Goal: Information Seeking & Learning: Learn about a topic

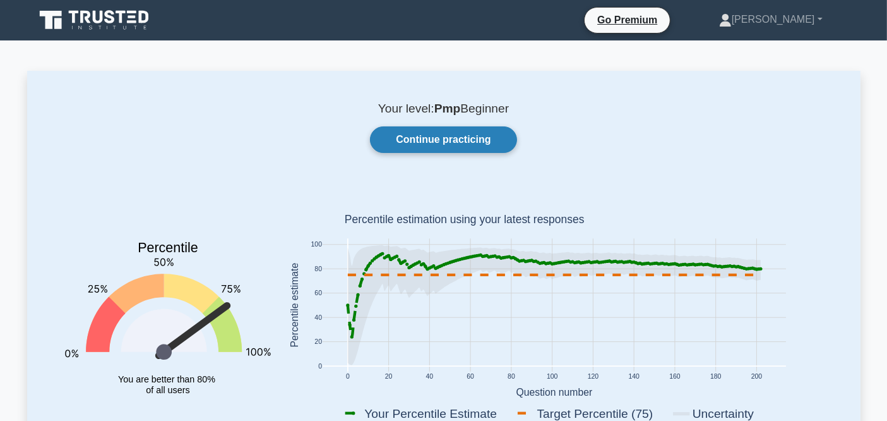
click at [450, 140] on link "Continue practicing" at bounding box center [443, 139] width 146 height 27
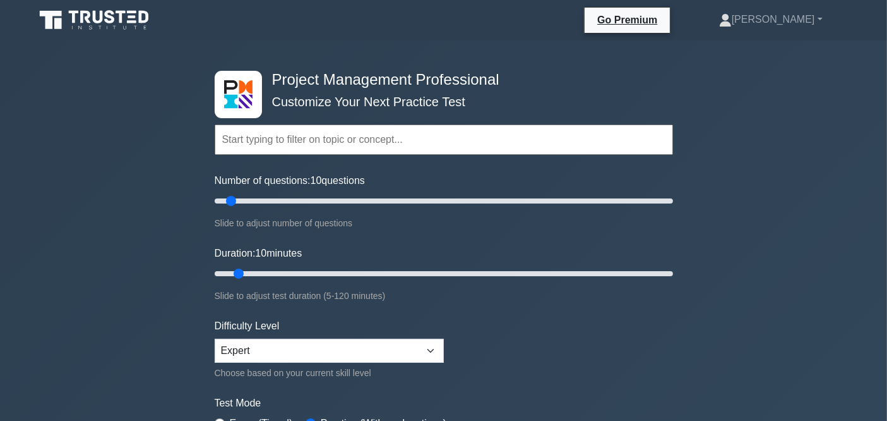
click at [350, 136] on input "text" at bounding box center [444, 139] width 458 height 30
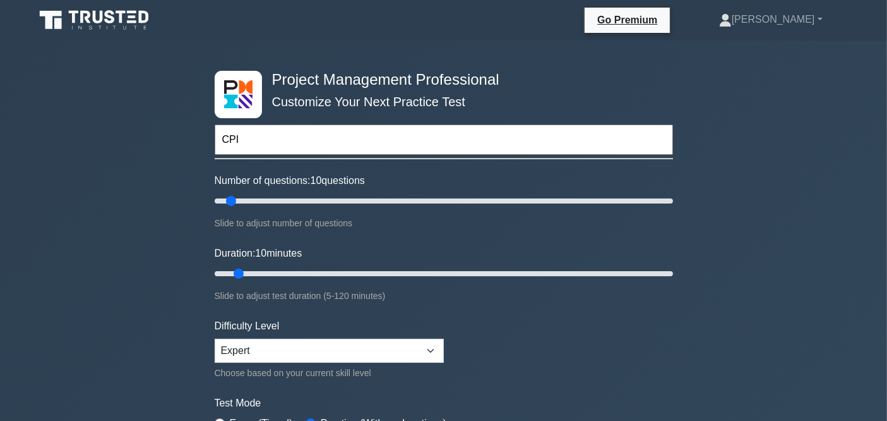
type input "CPI"
drag, startPoint x: 233, startPoint y: 203, endPoint x: 222, endPoint y: 205, distance: 11.0
type input "5"
click at [222, 205] on input "Number of questions: 5 questions" at bounding box center [444, 200] width 458 height 15
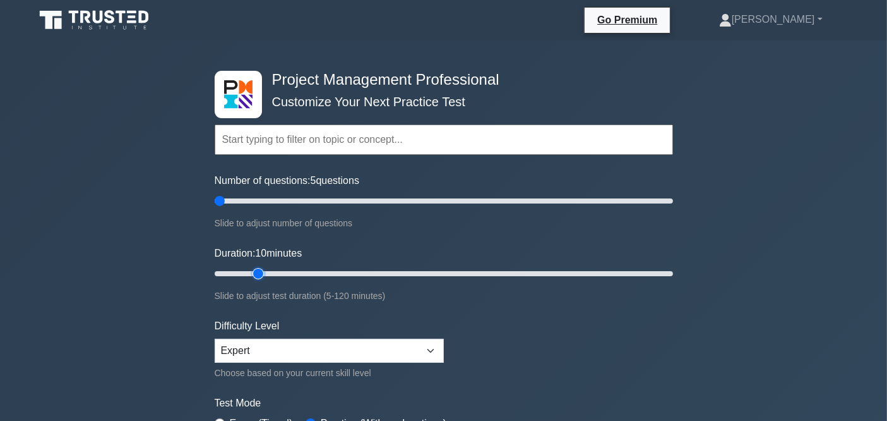
drag, startPoint x: 239, startPoint y: 271, endPoint x: 249, endPoint y: 273, distance: 10.3
click at [249, 273] on input "Duration: 10 minutes" at bounding box center [444, 273] width 458 height 15
drag, startPoint x: 265, startPoint y: 269, endPoint x: 274, endPoint y: 270, distance: 9.5
type input "20"
click at [274, 270] on input "Duration: 20 minutes" at bounding box center [444, 273] width 458 height 15
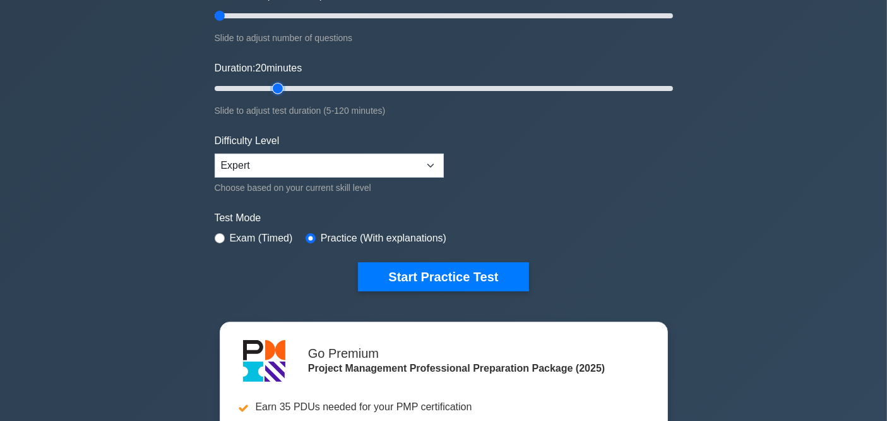
scroll to position [210, 0]
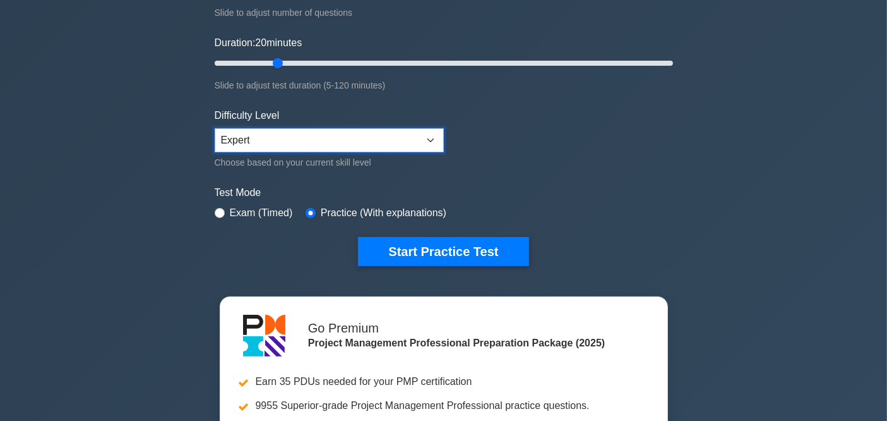
drag, startPoint x: 392, startPoint y: 134, endPoint x: 385, endPoint y: 140, distance: 9.9
click at [392, 134] on select "Beginner Intermediate Expert" at bounding box center [329, 140] width 229 height 24
select select "intermediate"
click at [215, 128] on select "Beginner Intermediate Expert" at bounding box center [329, 140] width 229 height 24
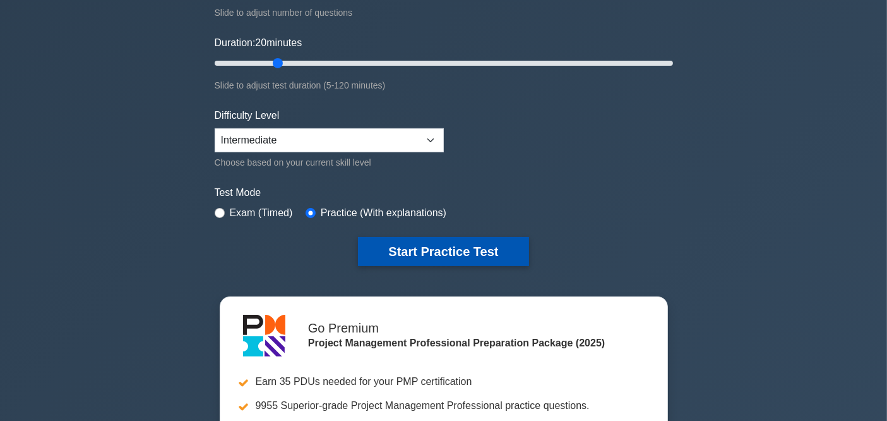
click at [395, 249] on button "Start Practice Test" at bounding box center [443, 251] width 170 height 29
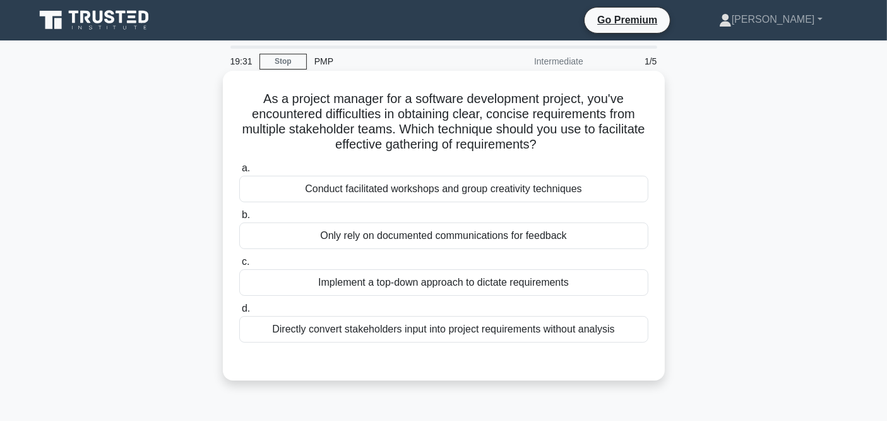
click at [354, 196] on div "Conduct facilitated workshops and group creativity techniques" at bounding box center [443, 189] width 409 height 27
click at [239, 172] on input "a. Conduct facilitated workshops and group creativity techniques" at bounding box center [239, 168] width 0 height 8
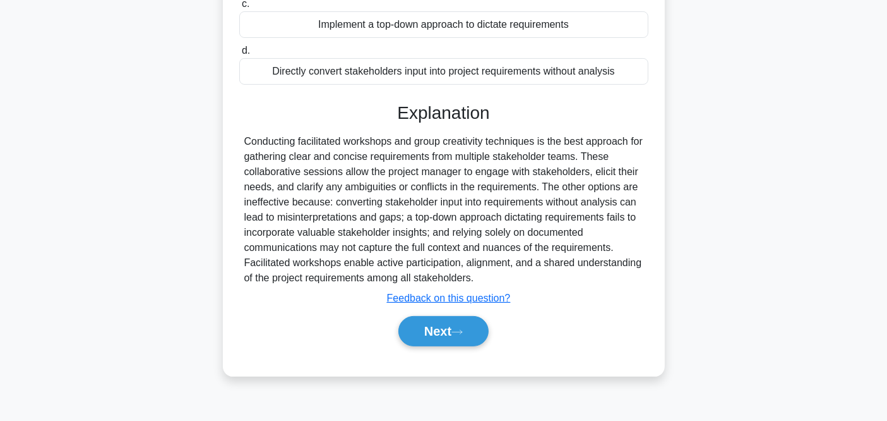
scroll to position [261, 0]
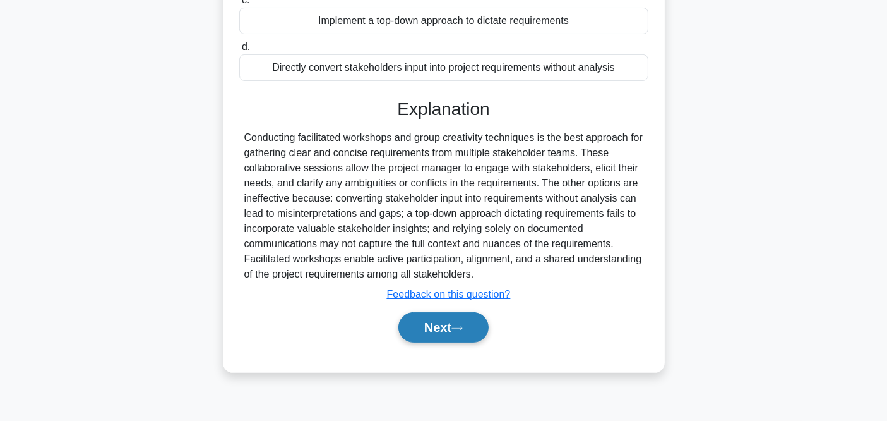
click at [446, 318] on button "Next" at bounding box center [443, 327] width 90 height 30
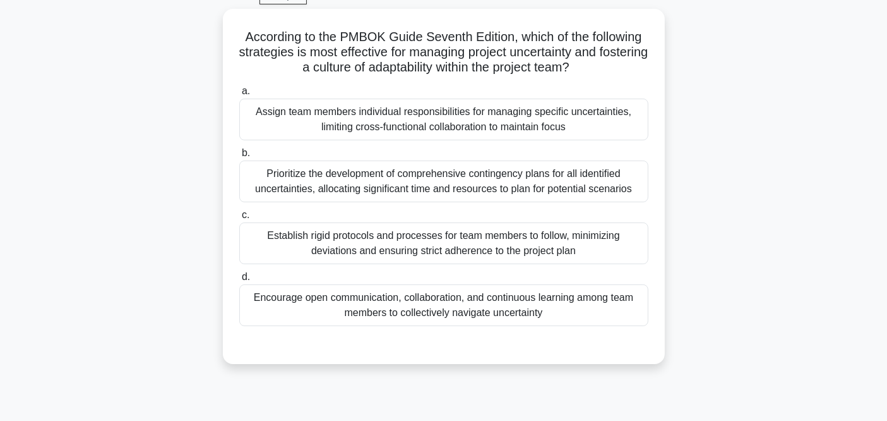
scroll to position [51, 0]
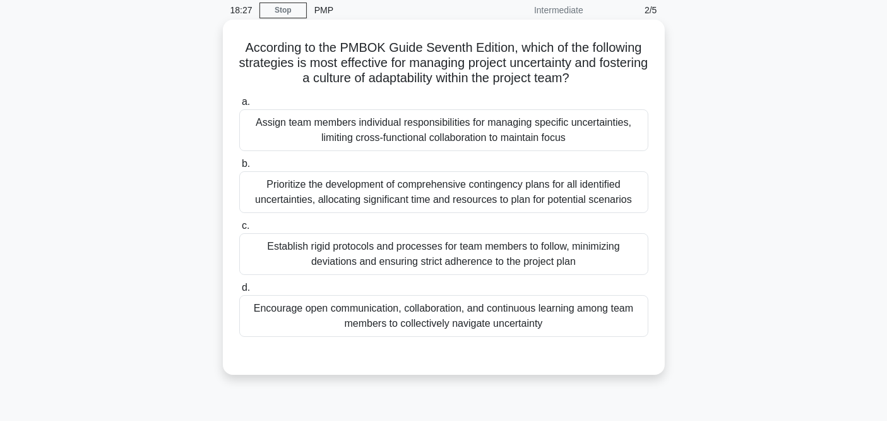
click at [450, 319] on div "Encourage open communication, collaboration, and continuous learning among team…" at bounding box center [443, 316] width 409 height 42
click at [239, 292] on input "d. Encourage open communication, collaboration, and continuous learning among t…" at bounding box center [239, 288] width 0 height 8
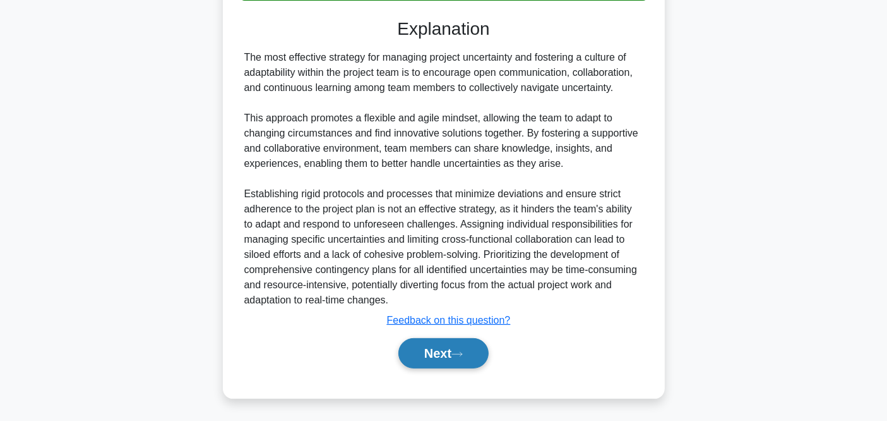
click at [445, 352] on button "Next" at bounding box center [443, 353] width 90 height 30
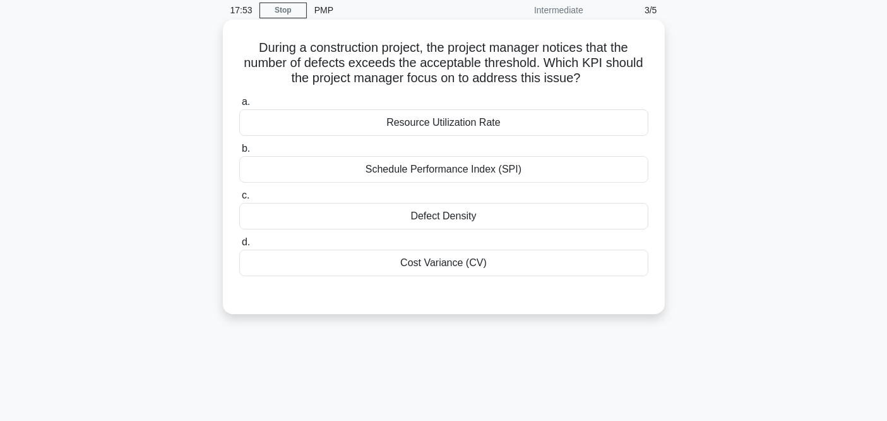
click at [428, 218] on div "Defect Density" at bounding box center [443, 216] width 409 height 27
click at [239, 200] on input "c. Defect Density" at bounding box center [239, 195] width 0 height 8
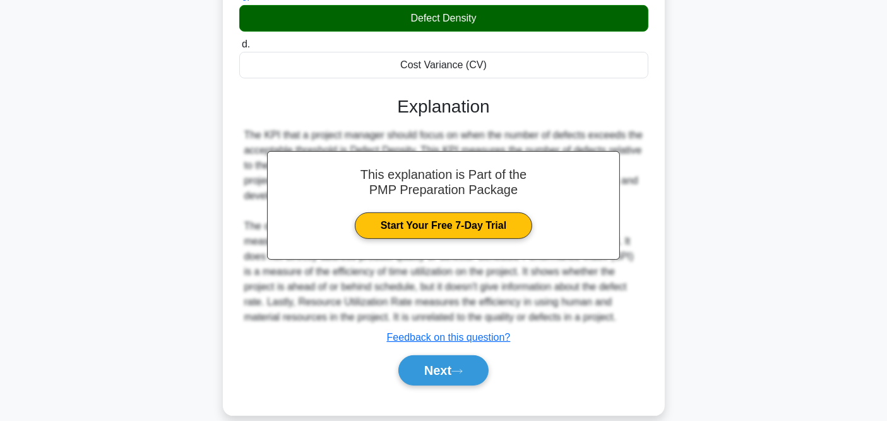
scroll to position [261, 0]
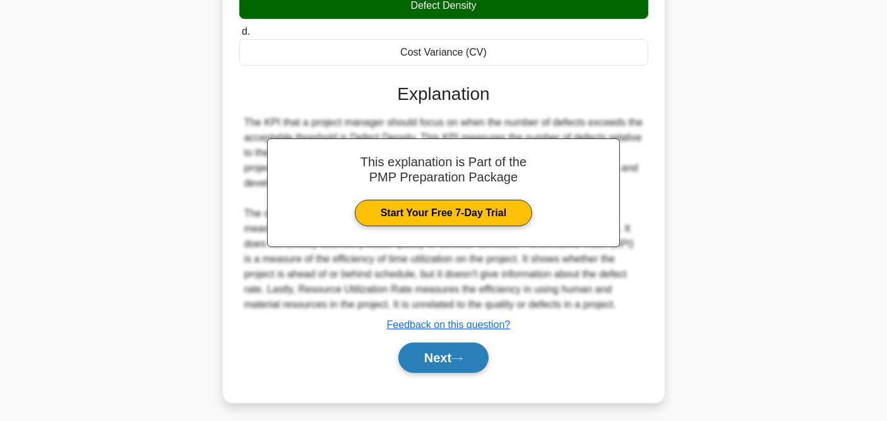
click at [455, 358] on button "Next" at bounding box center [443, 357] width 90 height 30
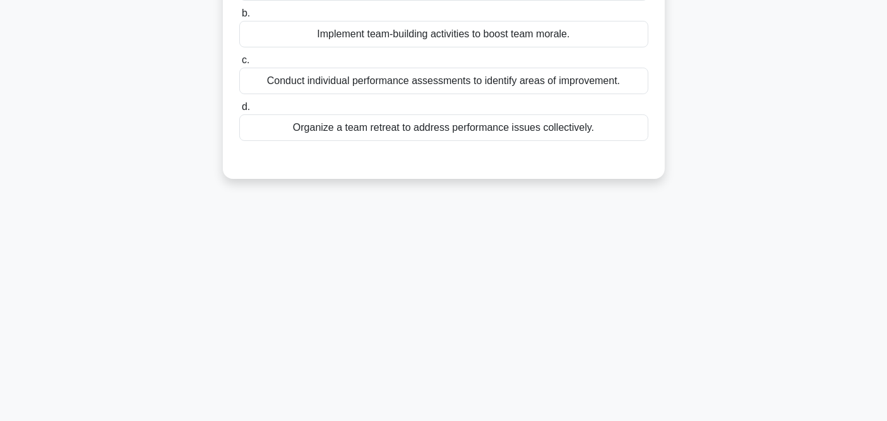
scroll to position [51, 0]
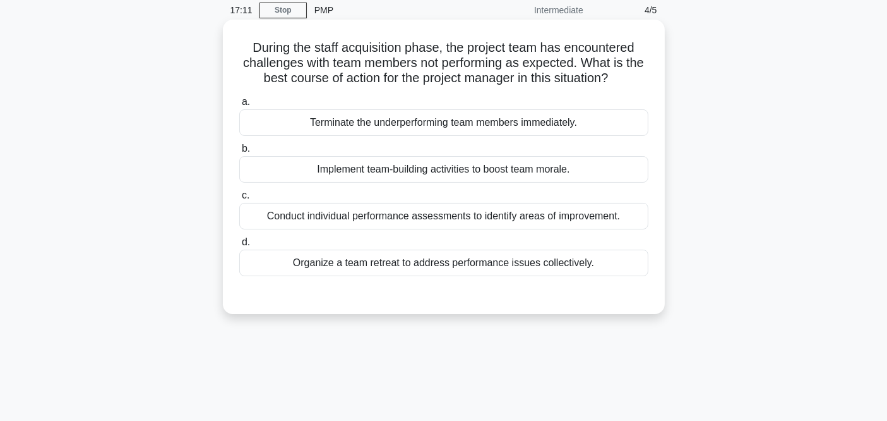
click at [512, 218] on div "Conduct individual performance assessments to identify areas of improvement." at bounding box center [443, 216] width 409 height 27
click at [239, 200] on input "c. Conduct individual performance assessments to identify areas of improvement." at bounding box center [239, 195] width 0 height 8
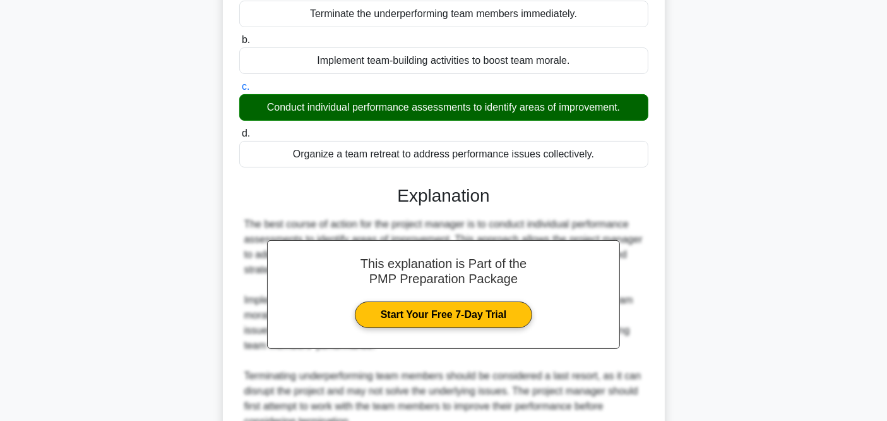
scroll to position [261, 0]
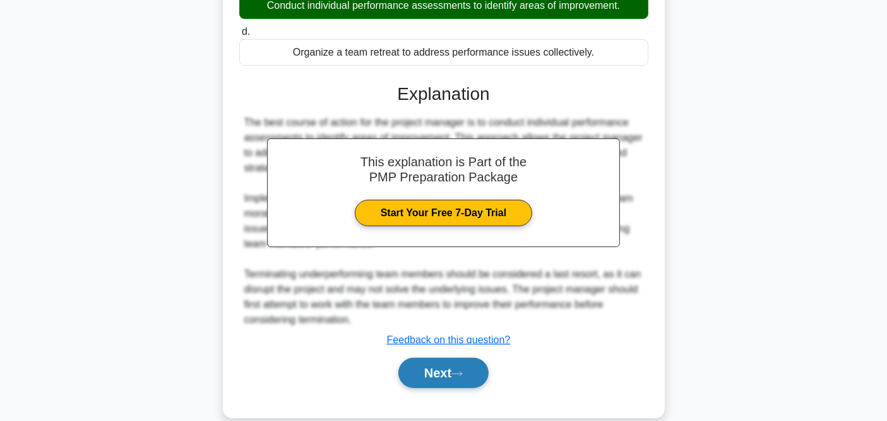
click at [453, 373] on button "Next" at bounding box center [443, 372] width 90 height 30
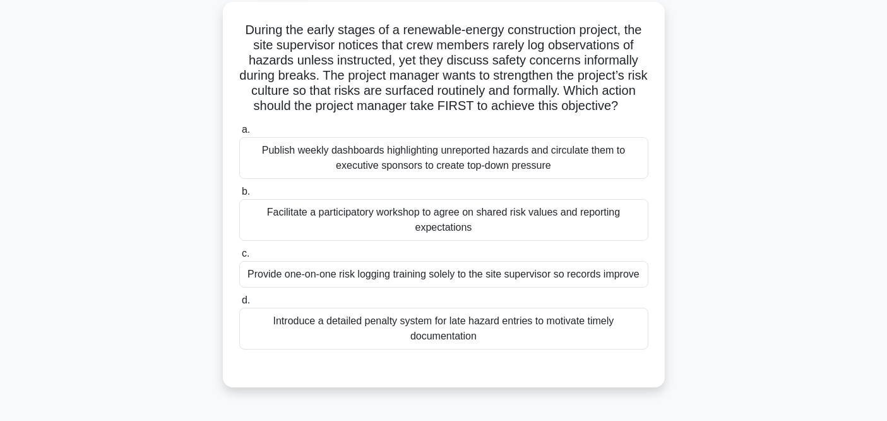
scroll to position [51, 0]
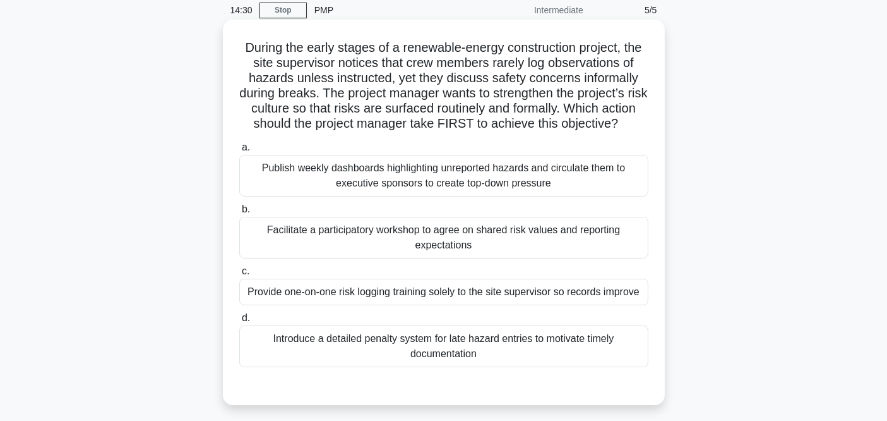
click at [424, 244] on div "Facilitate a participatory workshop to agree on shared risk values and reportin…" at bounding box center [443, 238] width 409 height 42
click at [239, 213] on input "b. Facilitate a participatory workshop to agree on shared risk values and repor…" at bounding box center [239, 209] width 0 height 8
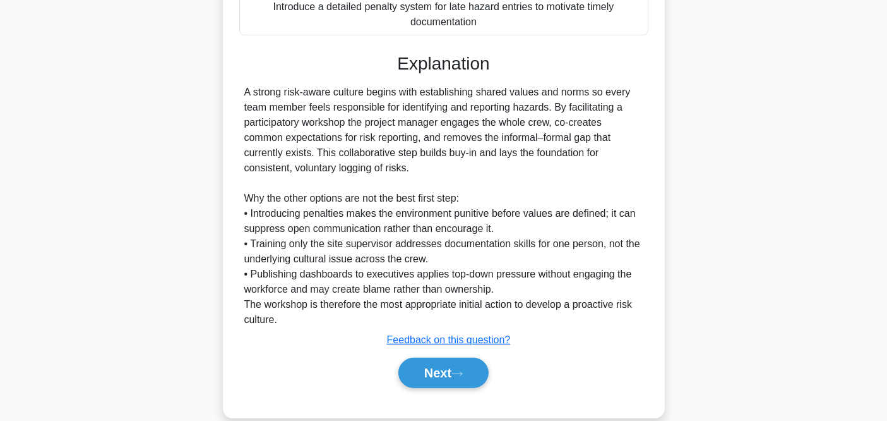
scroll to position [417, 0]
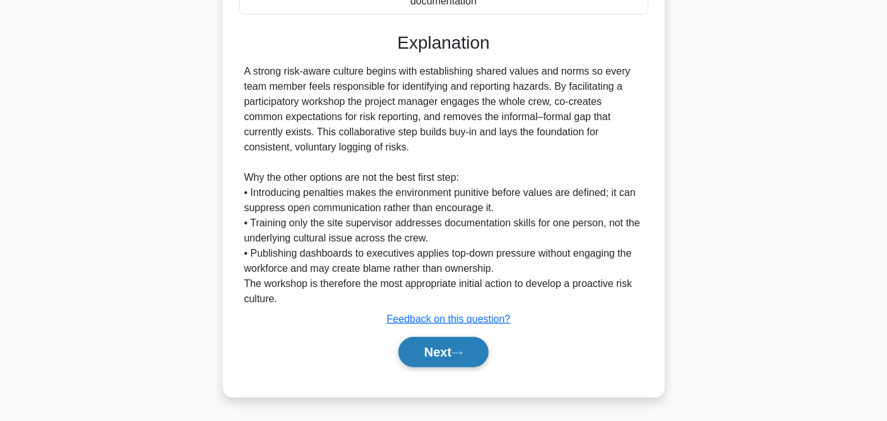
click at [452, 355] on button "Next" at bounding box center [443, 352] width 90 height 30
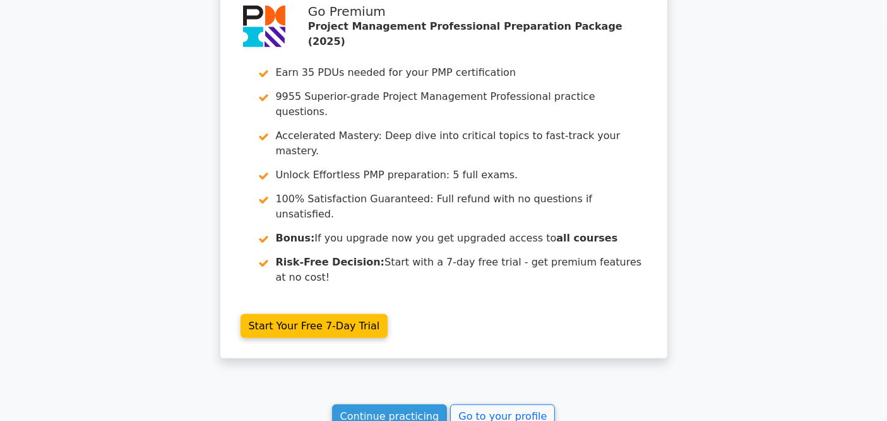
scroll to position [1938, 0]
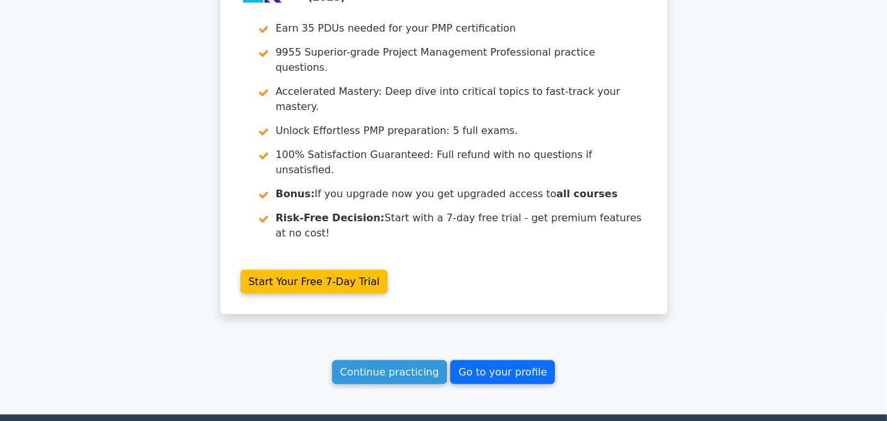
click at [490, 360] on link "Go to your profile" at bounding box center [502, 372] width 105 height 24
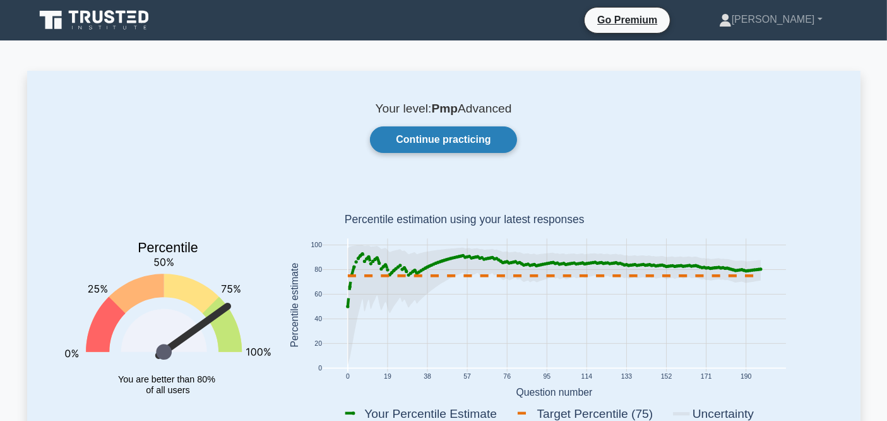
click at [474, 141] on link "Continue practicing" at bounding box center [443, 139] width 146 height 27
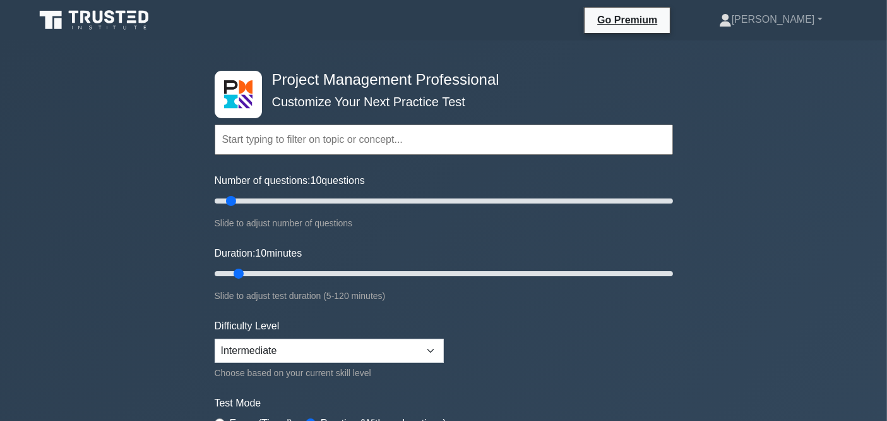
click at [406, 145] on input "text" at bounding box center [444, 139] width 458 height 30
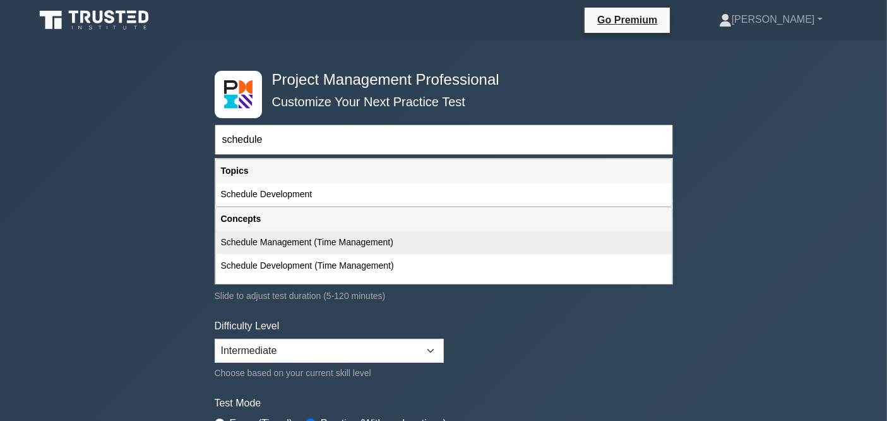
click at [287, 239] on div "Schedule Management (Time Management)" at bounding box center [444, 241] width 456 height 23
type input "Schedule Management (Time Management)"
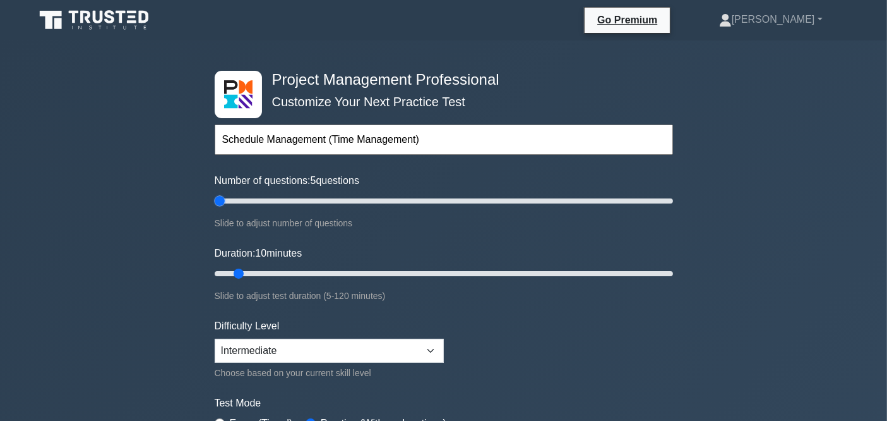
drag, startPoint x: 233, startPoint y: 201, endPoint x: 222, endPoint y: 207, distance: 13.0
type input "5"
click at [222, 207] on input "Number of questions: 5 questions" at bounding box center [444, 200] width 458 height 15
drag, startPoint x: 239, startPoint y: 275, endPoint x: 270, endPoint y: 280, distance: 32.1
type input "20"
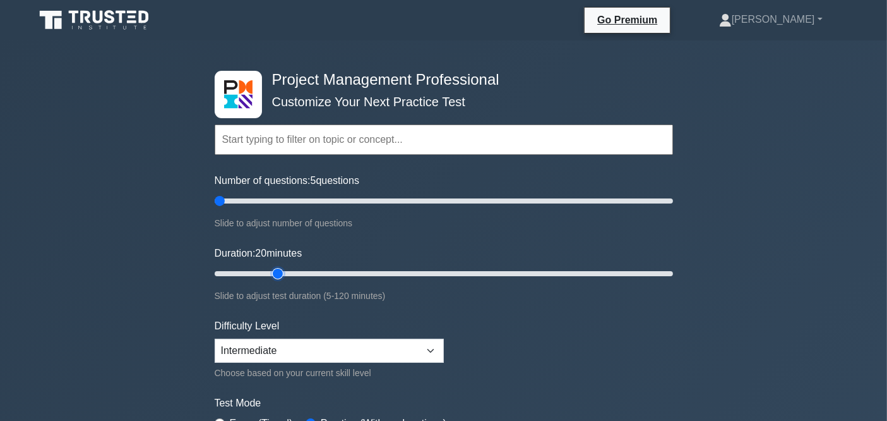
click at [270, 280] on input "Duration: 20 minutes" at bounding box center [444, 273] width 458 height 15
click at [255, 347] on select "Beginner Intermediate Expert" at bounding box center [329, 350] width 229 height 24
click at [566, 358] on form "Topics Scope Management Time Management Cost Management Quality Management Risk…" at bounding box center [444, 281] width 458 height 390
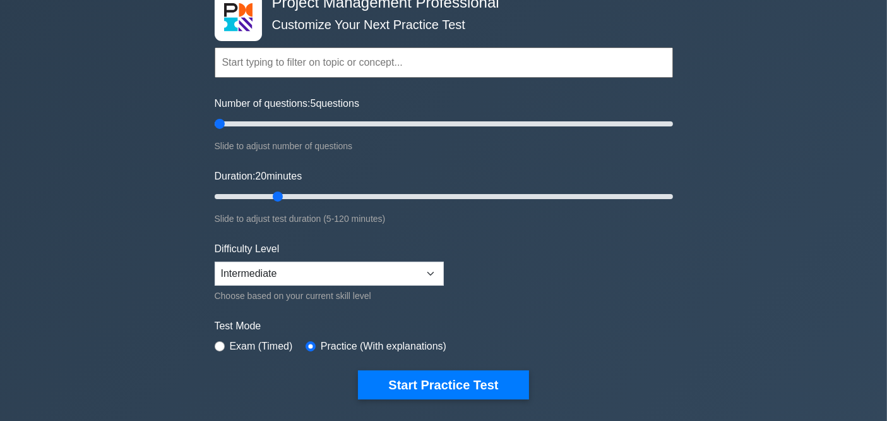
scroll to position [140, 0]
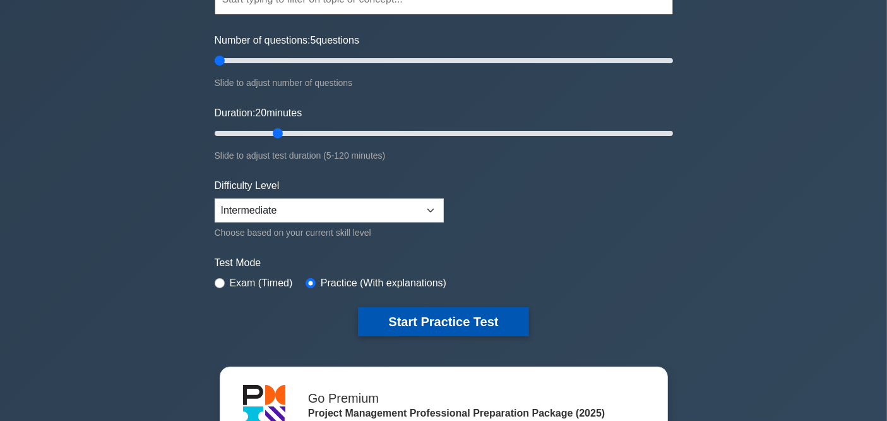
click at [427, 315] on button "Start Practice Test" at bounding box center [443, 321] width 170 height 29
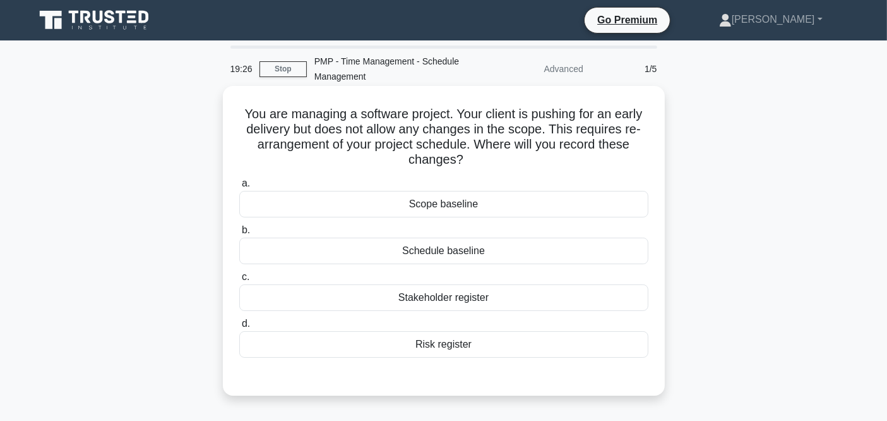
click at [439, 250] on div "Schedule baseline" at bounding box center [443, 250] width 409 height 27
click at [239, 234] on input "b. Schedule baseline" at bounding box center [239, 230] width 0 height 8
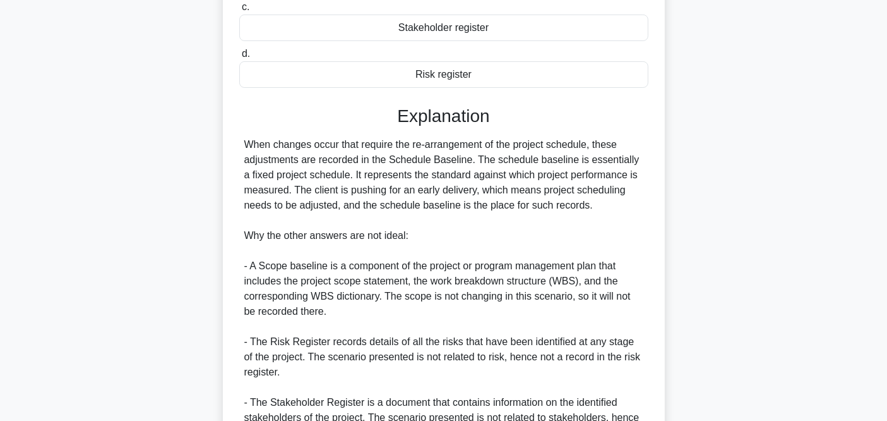
scroll to position [350, 0]
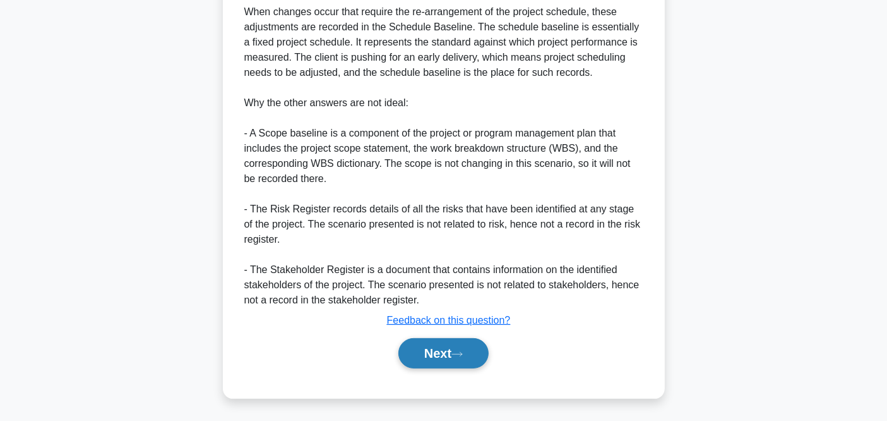
click at [455, 352] on button "Next" at bounding box center [443, 353] width 90 height 30
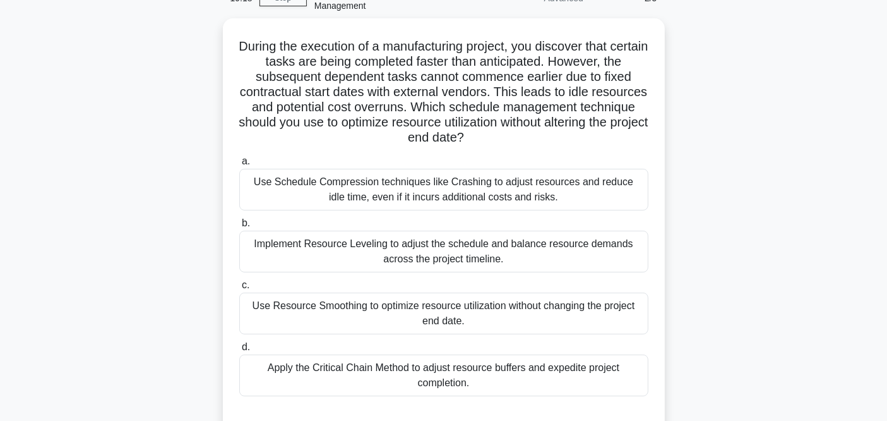
scroll to position [51, 0]
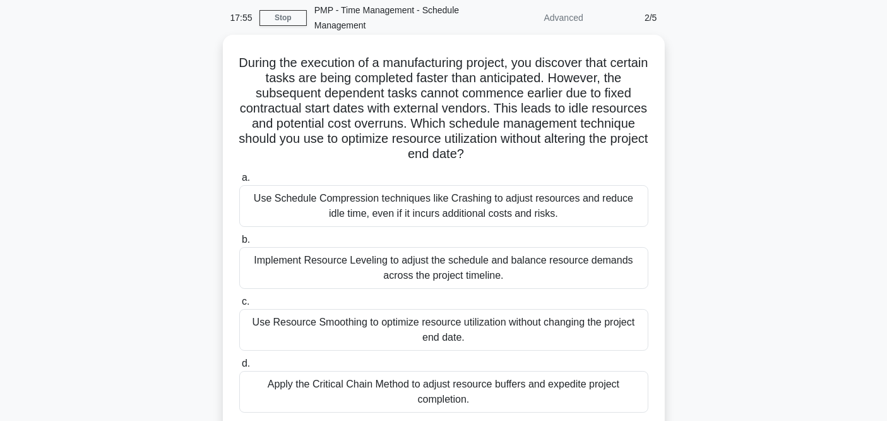
click at [427, 268] on div "Implement Resource Leveling to adjust the schedule and balance resource demands…" at bounding box center [443, 268] width 409 height 42
click at [239, 244] on input "b. Implement Resource Leveling to adjust the schedule and balance resource dema…" at bounding box center [239, 240] width 0 height 8
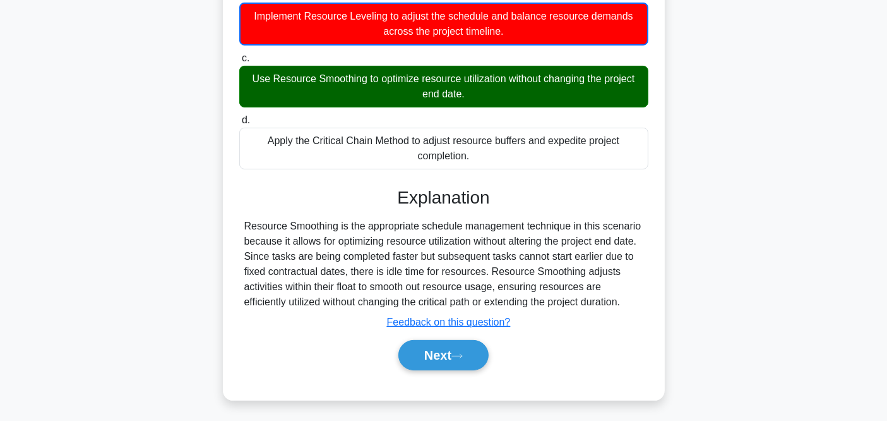
scroll to position [297, 0]
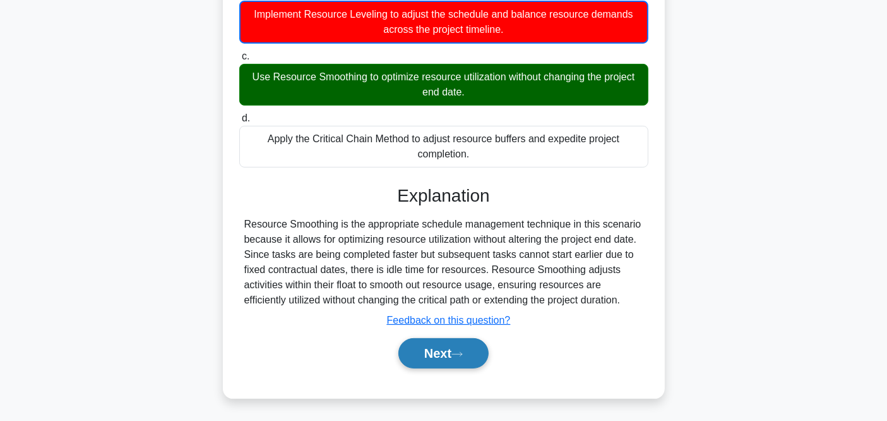
click at [434, 350] on button "Next" at bounding box center [443, 353] width 90 height 30
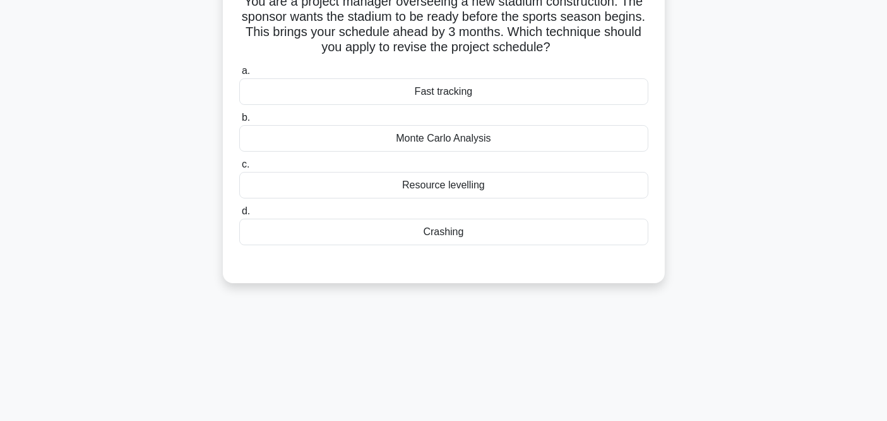
scroll to position [0, 0]
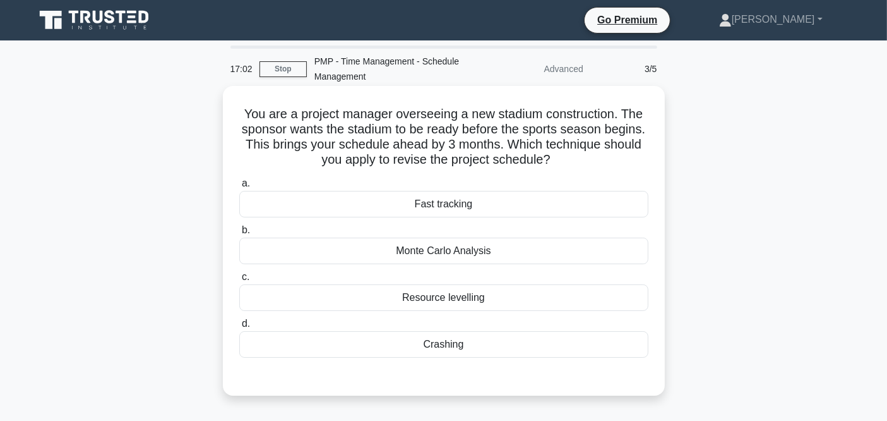
click at [424, 327] on label "d. Crashing" at bounding box center [443, 337] width 409 height 42
click at [239, 327] on input "d. Crashing" at bounding box center [239, 323] width 0 height 8
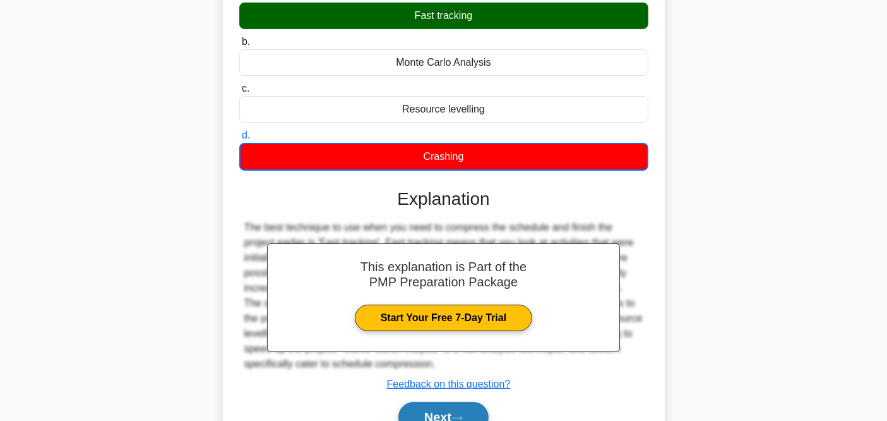
scroll to position [210, 0]
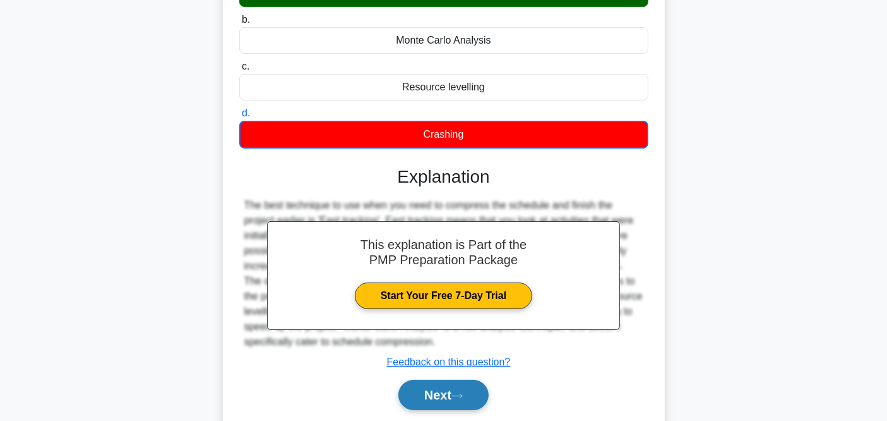
click at [460, 392] on icon at bounding box center [456, 395] width 11 height 7
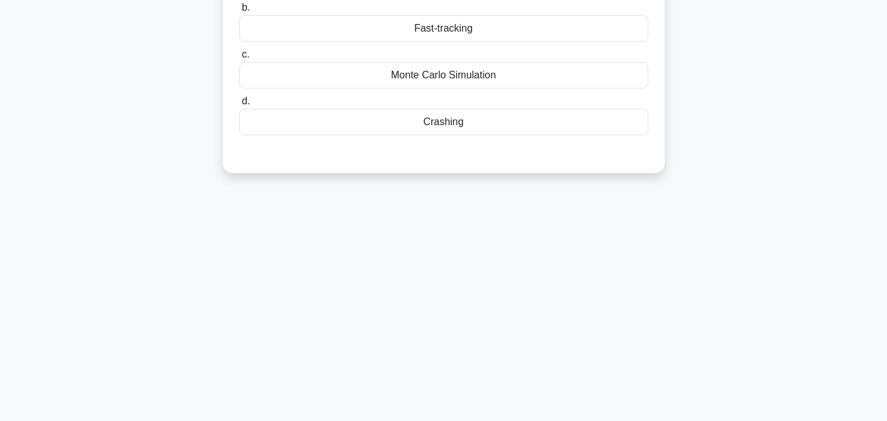
scroll to position [70, 0]
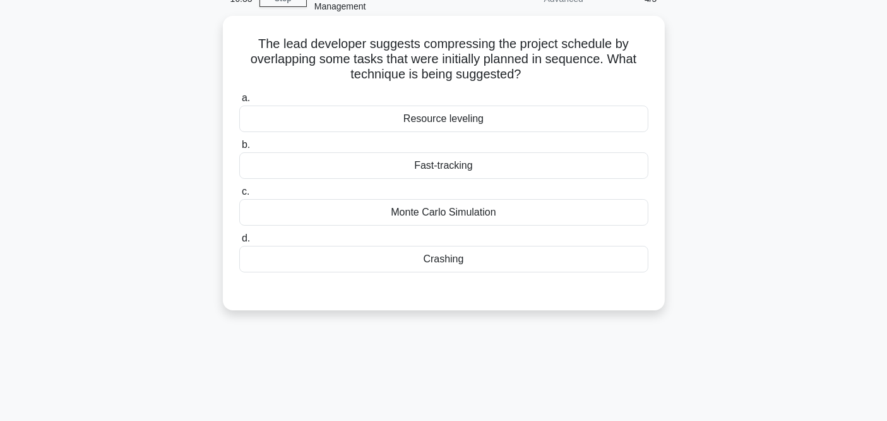
click at [438, 208] on div "Monte Carlo Simulation" at bounding box center [443, 212] width 409 height 27
click at [239, 196] on input "c. Monte Carlo Simulation" at bounding box center [239, 192] width 0 height 8
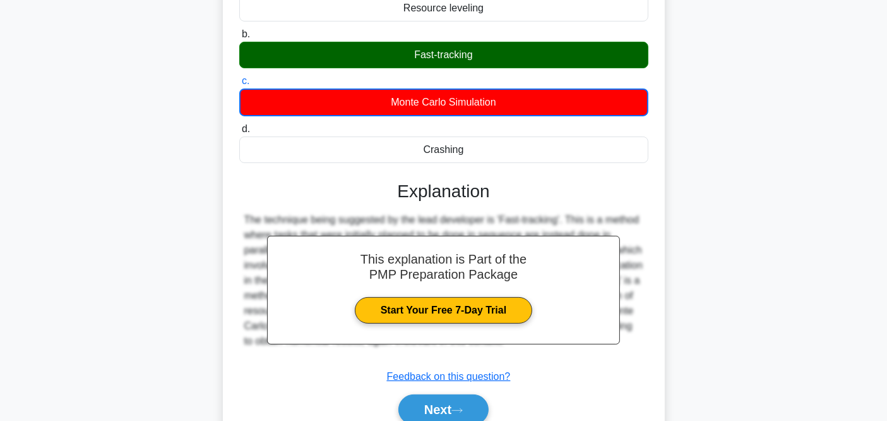
scroll to position [261, 0]
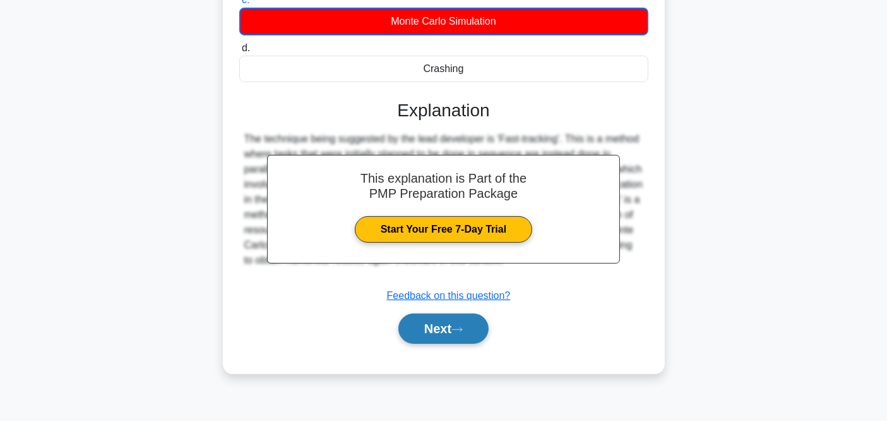
click at [463, 330] on icon at bounding box center [456, 329] width 11 height 7
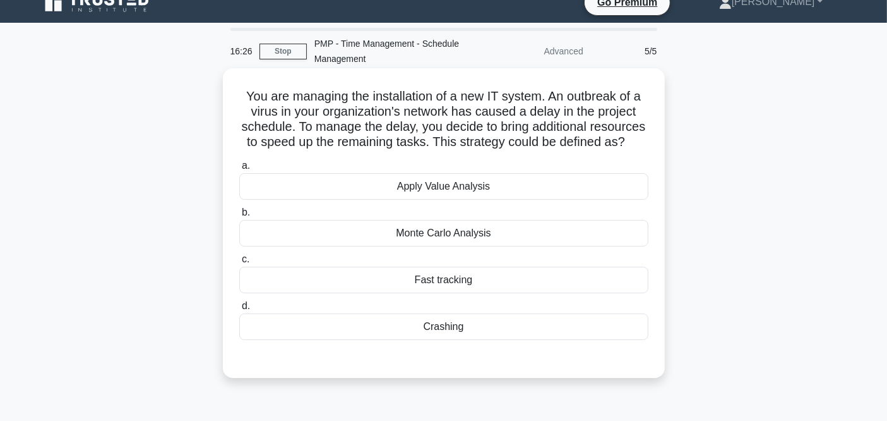
scroll to position [0, 0]
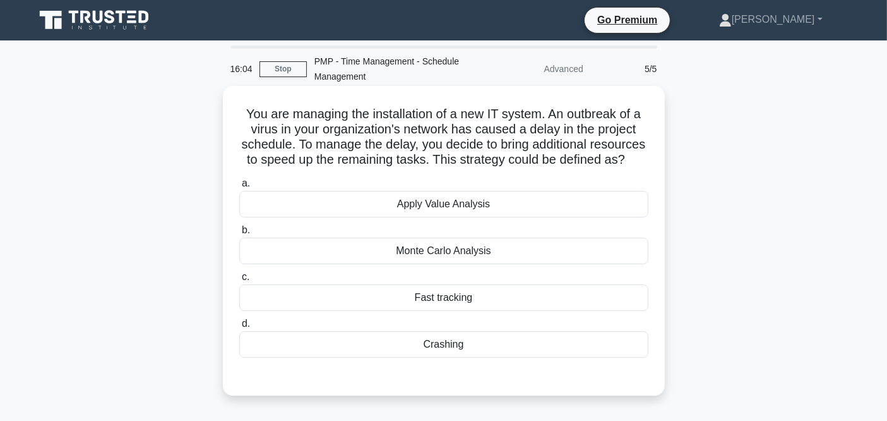
click at [448, 357] on div "Crashing" at bounding box center [443, 344] width 409 height 27
click at [239, 328] on input "d. Crashing" at bounding box center [239, 323] width 0 height 8
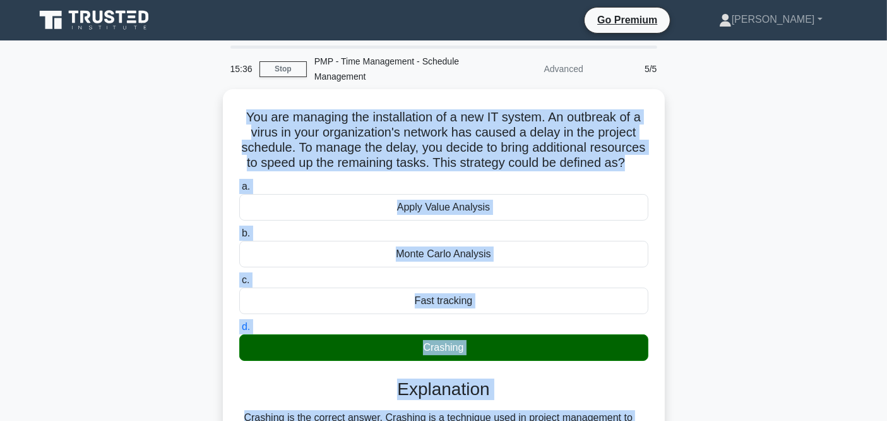
drag, startPoint x: 336, startPoint y: 311, endPoint x: 202, endPoint y: 120, distance: 233.0
click at [202, 120] on div "You are managing the installation of a new IT system. An outbreak of a virus in…" at bounding box center [443, 423] width 833 height 669
copy div "You are managing the installation of a new IT system. An outbreak of a virus in…"
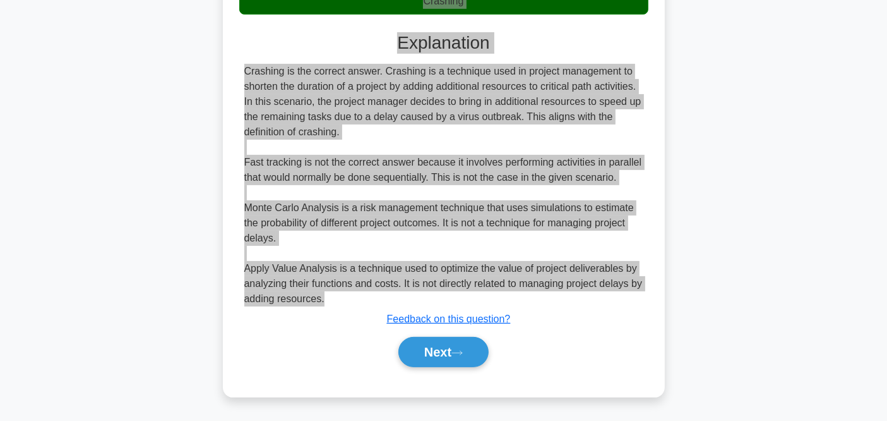
scroll to position [357, 0]
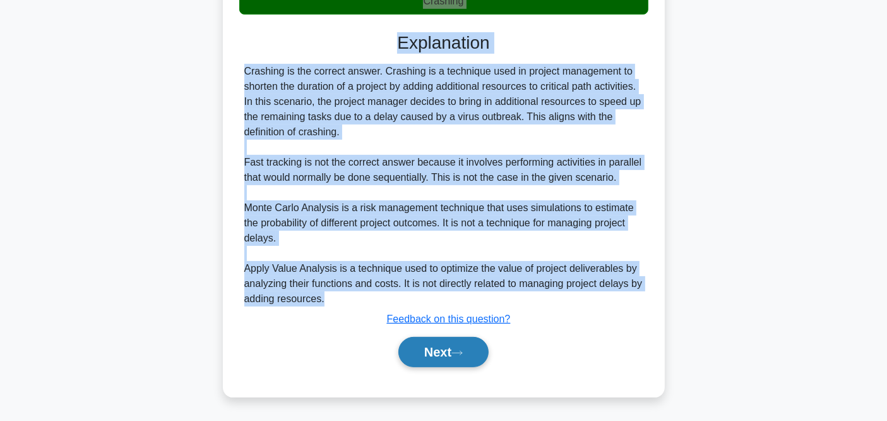
click at [447, 354] on button "Next" at bounding box center [443, 352] width 90 height 30
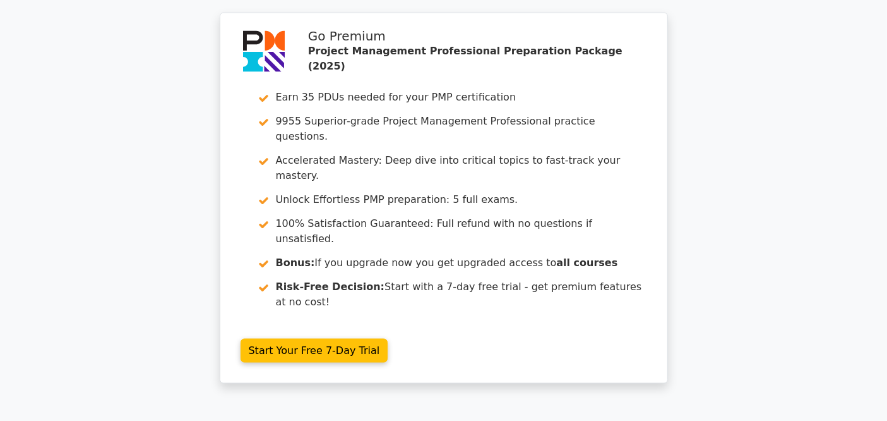
scroll to position [1964, 0]
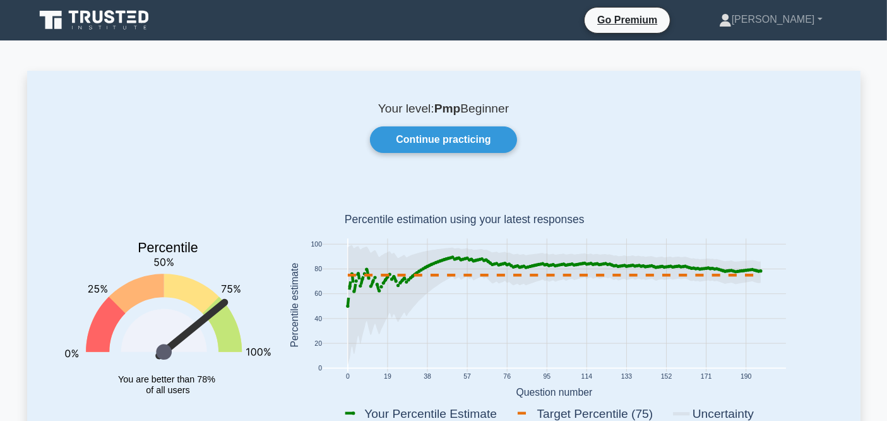
click at [455, 158] on div "Your level: Pmp Beginner Continue practicing Percentile You are better than 78%…" at bounding box center [443, 274] width 833 height 406
click at [457, 148] on link "Continue practicing" at bounding box center [443, 139] width 146 height 27
